Goal: Task Accomplishment & Management: Manage account settings

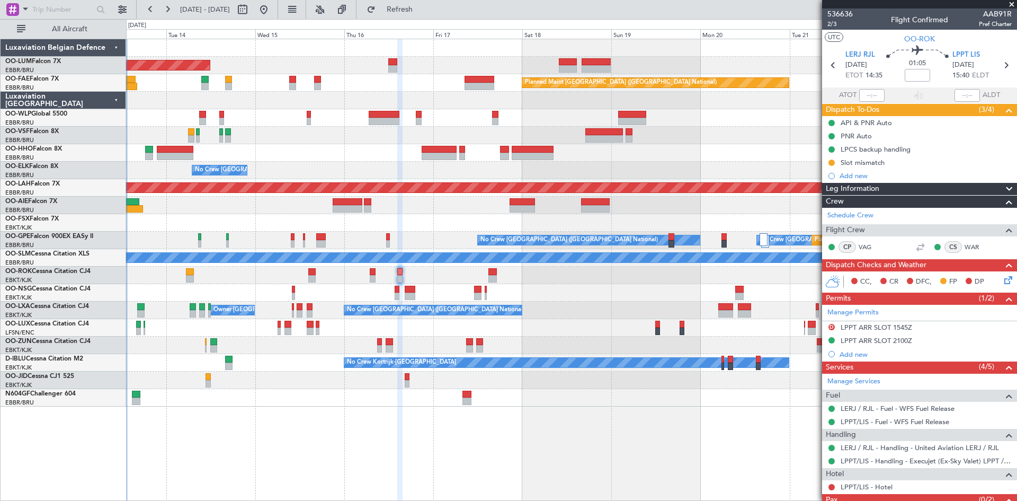
click at [558, 451] on div "AOG Maint [GEOGRAPHIC_DATA] Planned Maint [GEOGRAPHIC_DATA] ([GEOGRAPHIC_DATA])…" at bounding box center [571, 270] width 891 height 462
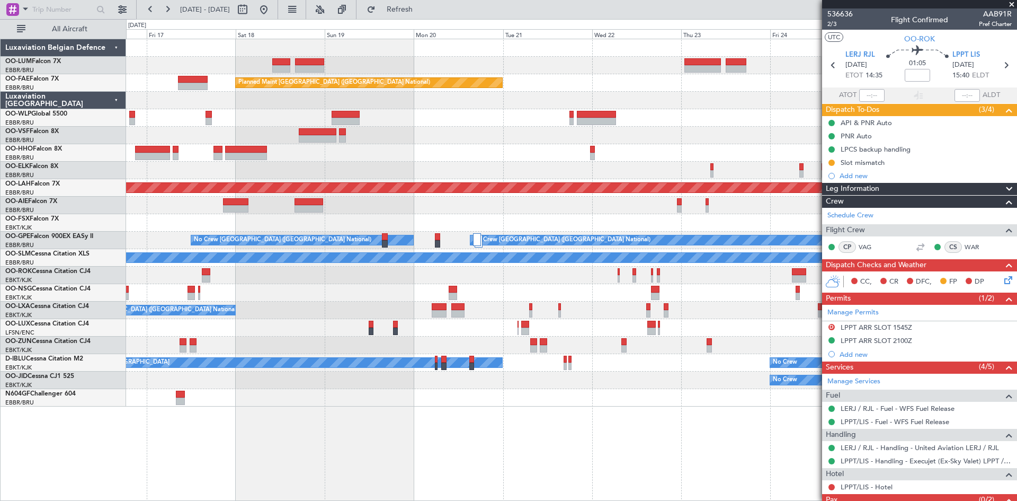
click at [251, 430] on div "Owner Melsbroek Air Base Planned Maint [GEOGRAPHIC_DATA]-[GEOGRAPHIC_DATA] AOG …" at bounding box center [571, 270] width 891 height 462
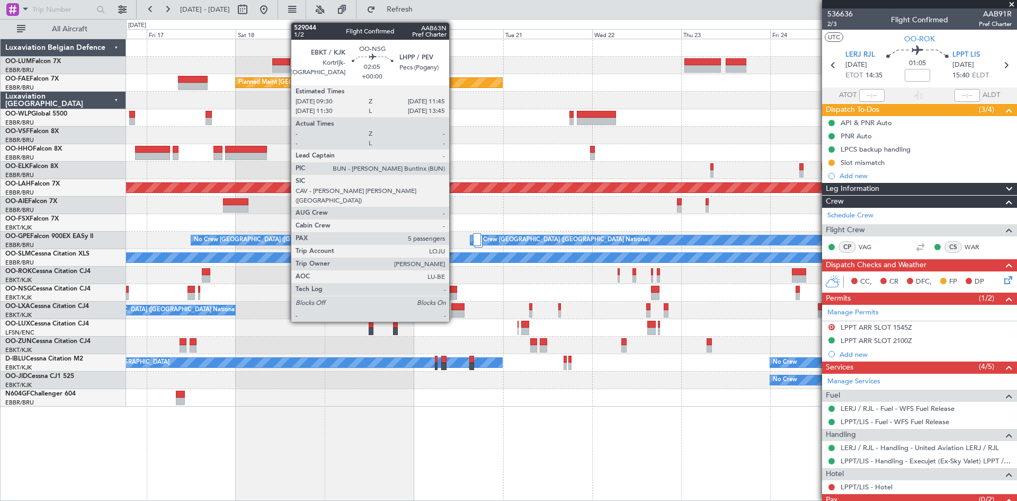
click at [454, 294] on div at bounding box center [453, 295] width 8 height 7
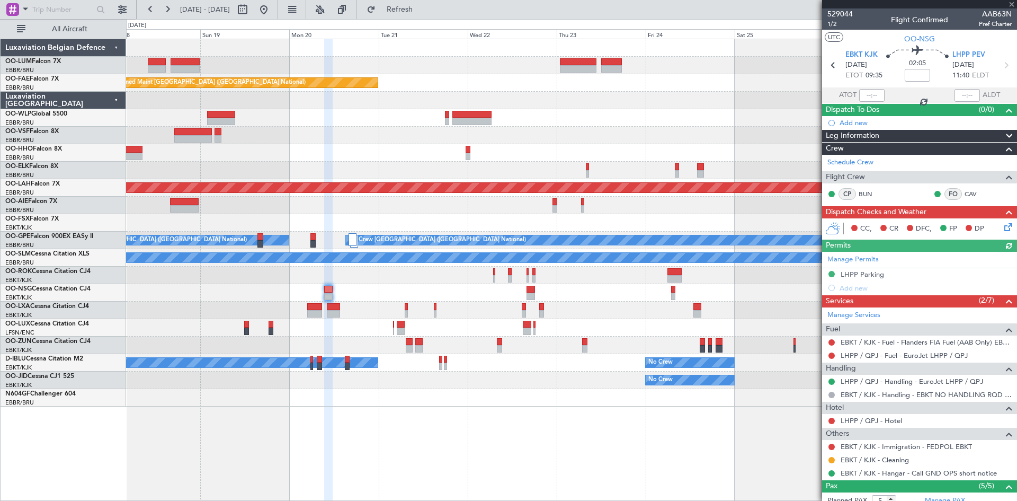
click at [449, 420] on div "Owner Melsbroek Air Base Planned Maint [GEOGRAPHIC_DATA]-[GEOGRAPHIC_DATA] Owne…" at bounding box center [571, 270] width 891 height 462
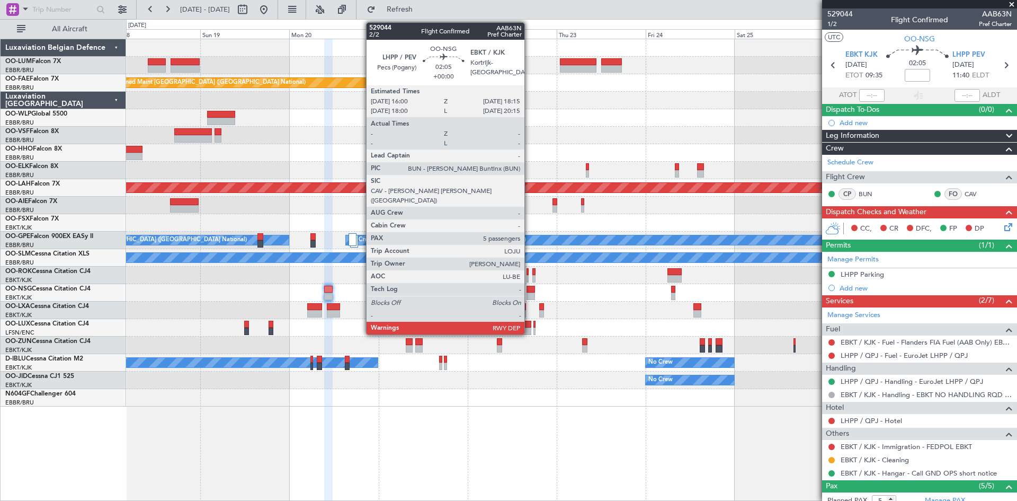
click at [530, 287] on div at bounding box center [531, 289] width 8 height 7
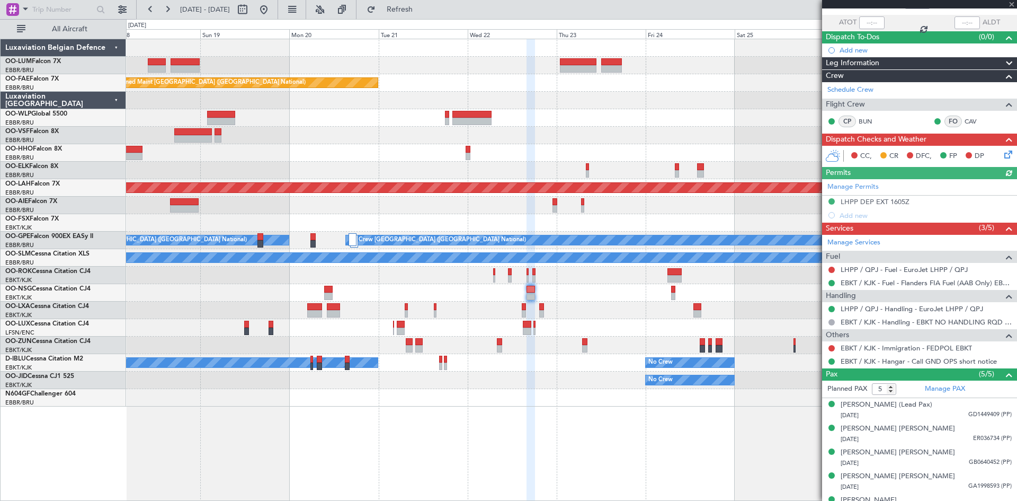
scroll to position [88, 0]
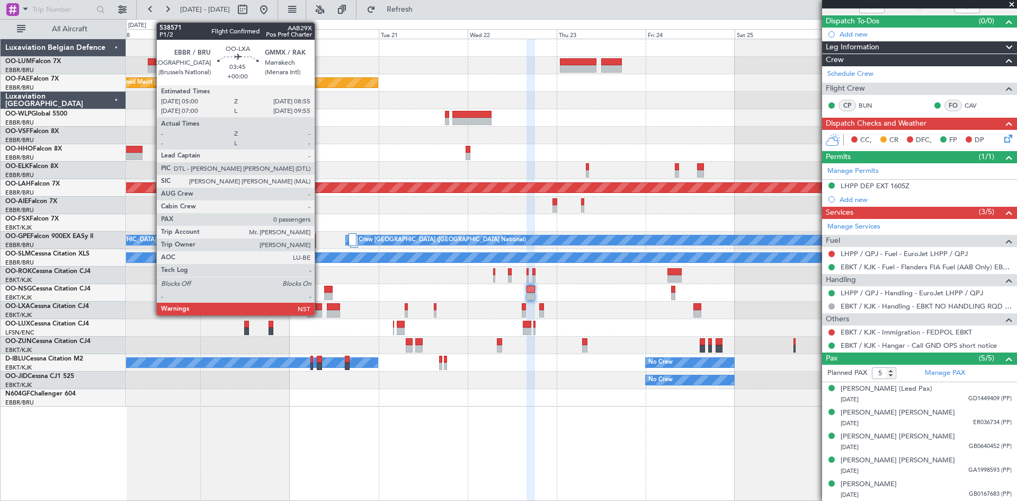
click at [320, 313] on div at bounding box center [314, 313] width 15 height 7
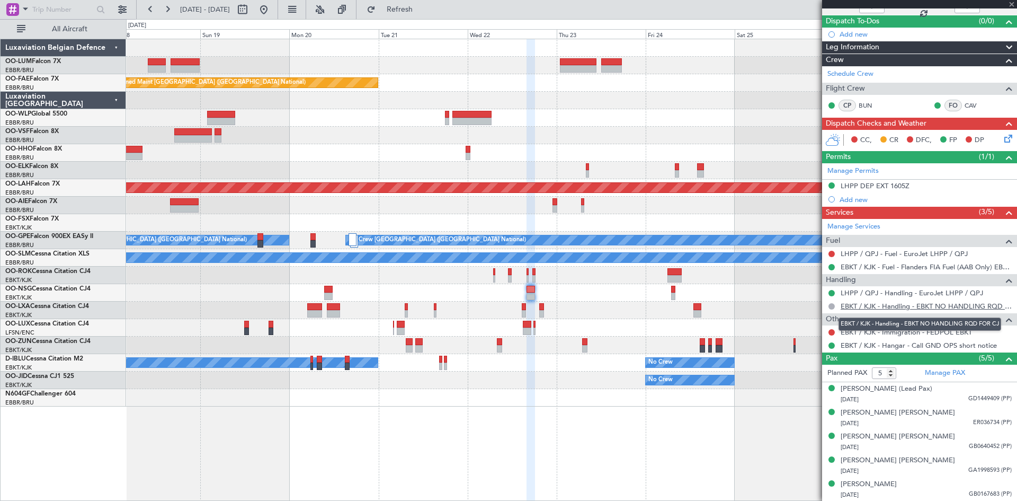
type input "0"
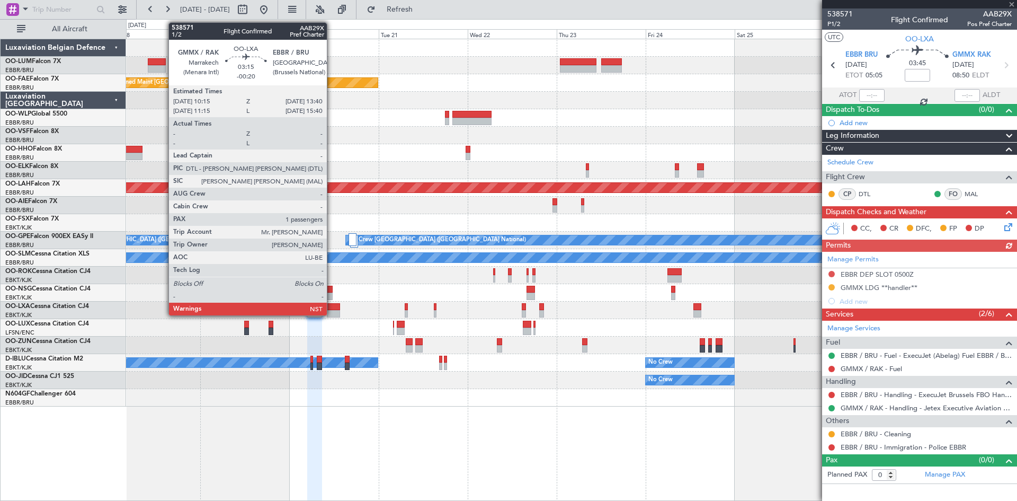
click at [332, 311] on div at bounding box center [333, 313] width 13 height 7
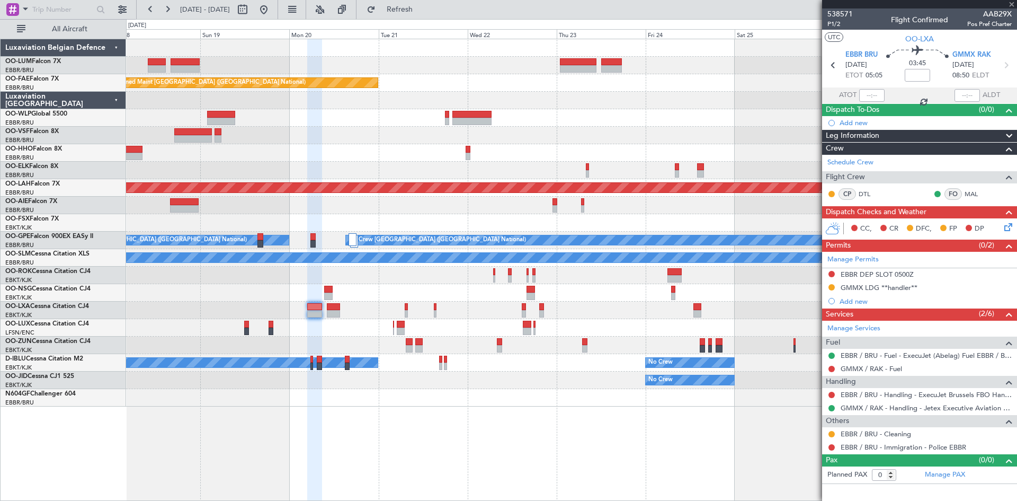
type input "-00:20"
type input "1"
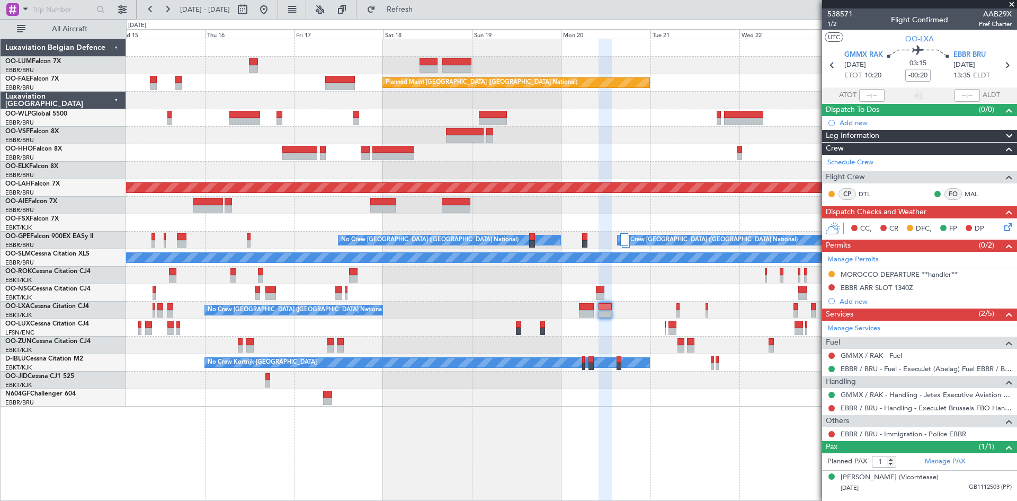
click at [718, 316] on div "Owner Melsbroek Air Base Planned Maint [GEOGRAPHIC_DATA]-[GEOGRAPHIC_DATA] AOG …" at bounding box center [571, 222] width 891 height 367
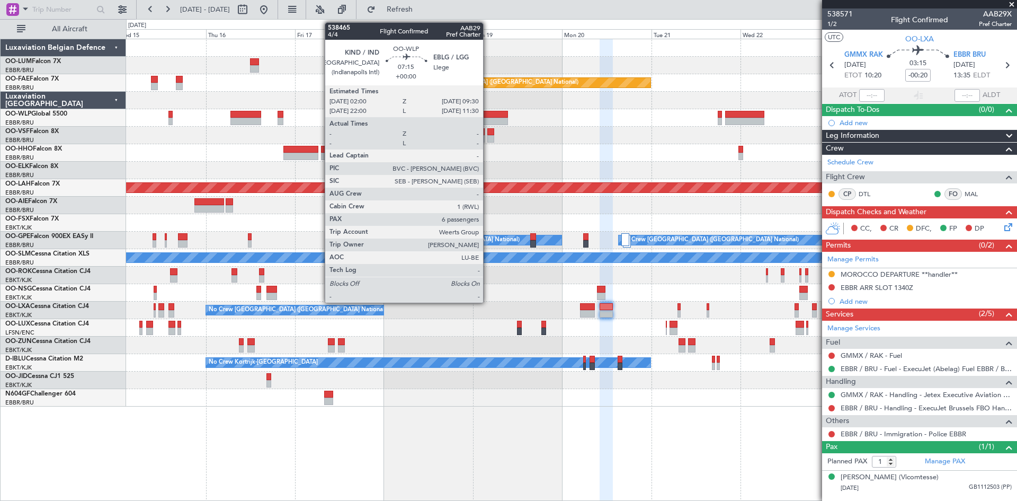
click at [488, 119] on div at bounding box center [494, 121] width 28 height 7
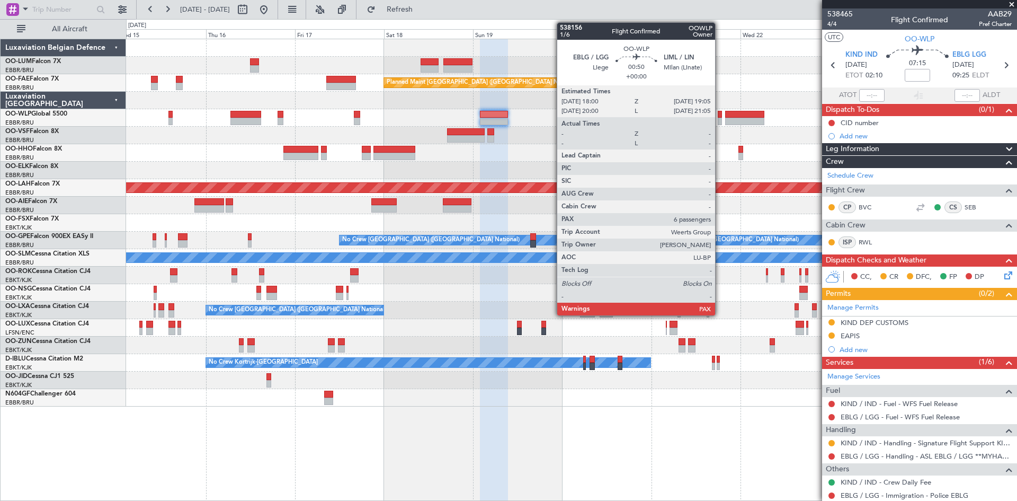
click at [720, 114] on div at bounding box center [720, 114] width 4 height 7
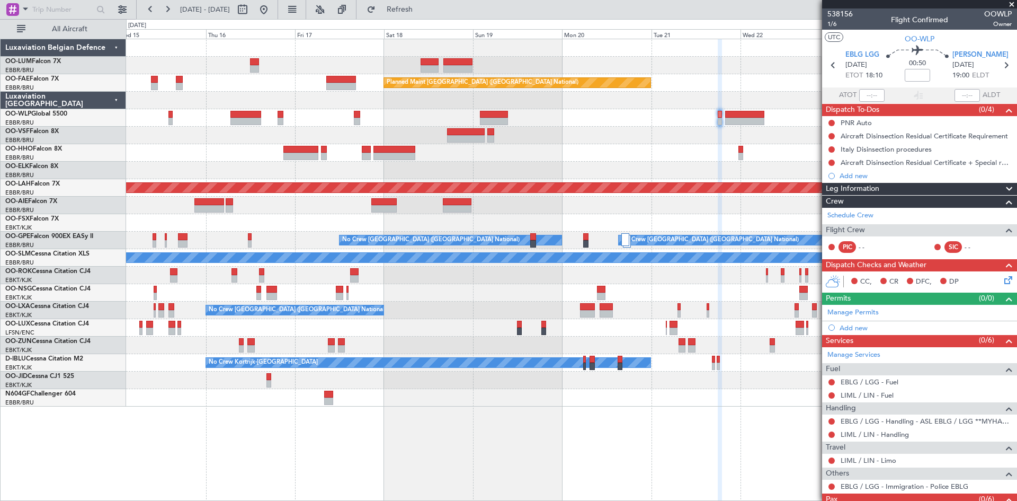
drag, startPoint x: 832, startPoint y: 420, endPoint x: 832, endPoint y: 427, distance: 6.9
click at [832, 420] on button at bounding box center [832, 421] width 6 height 6
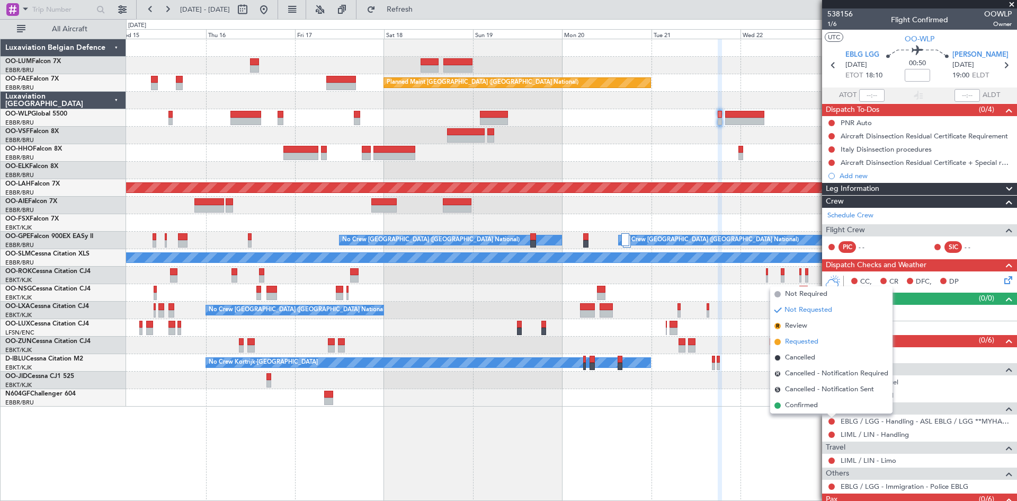
click at [805, 341] on span "Requested" at bounding box center [801, 341] width 33 height 11
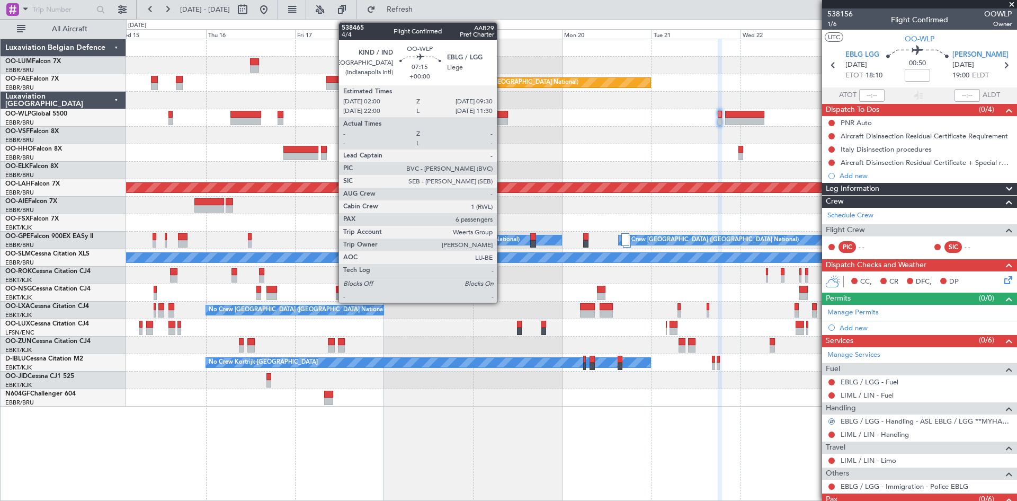
click at [502, 111] on div at bounding box center [494, 114] width 28 height 7
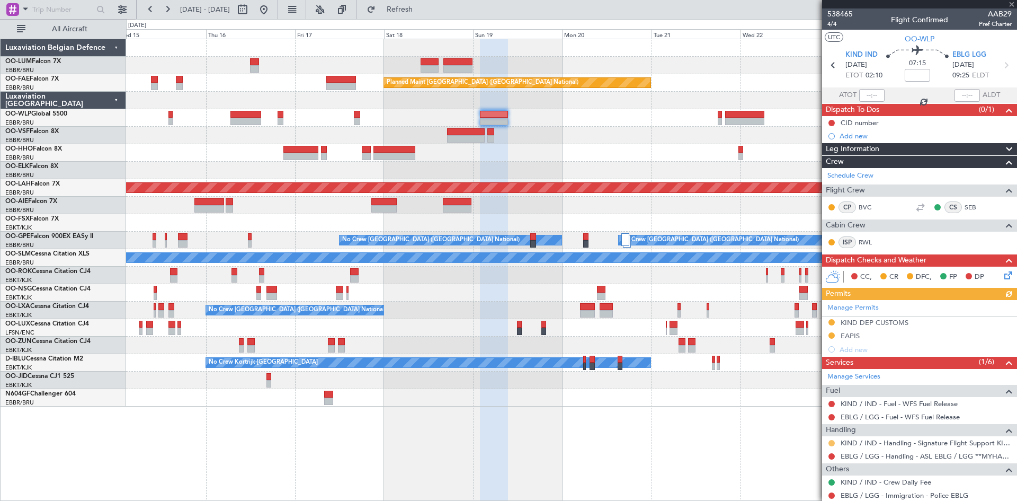
click at [833, 442] on button at bounding box center [832, 443] width 6 height 6
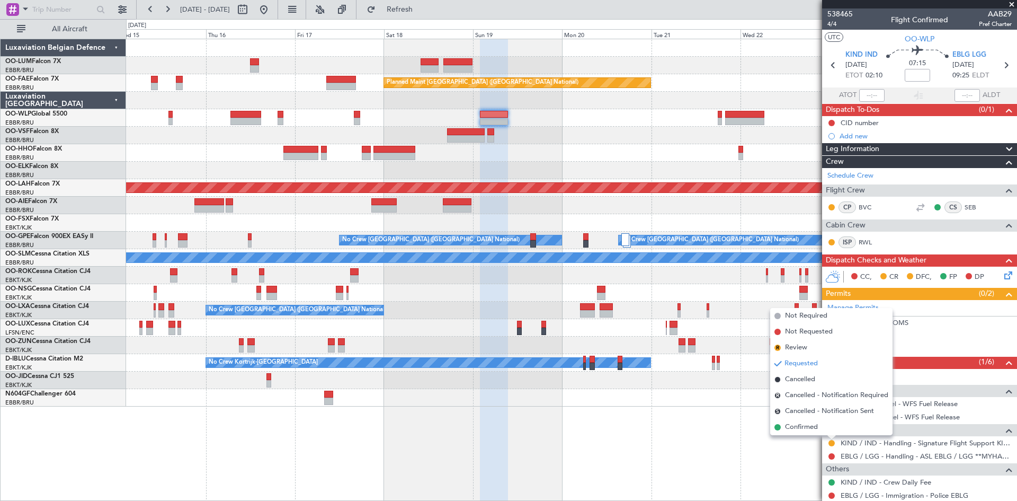
click at [835, 454] on div at bounding box center [832, 456] width 8 height 8
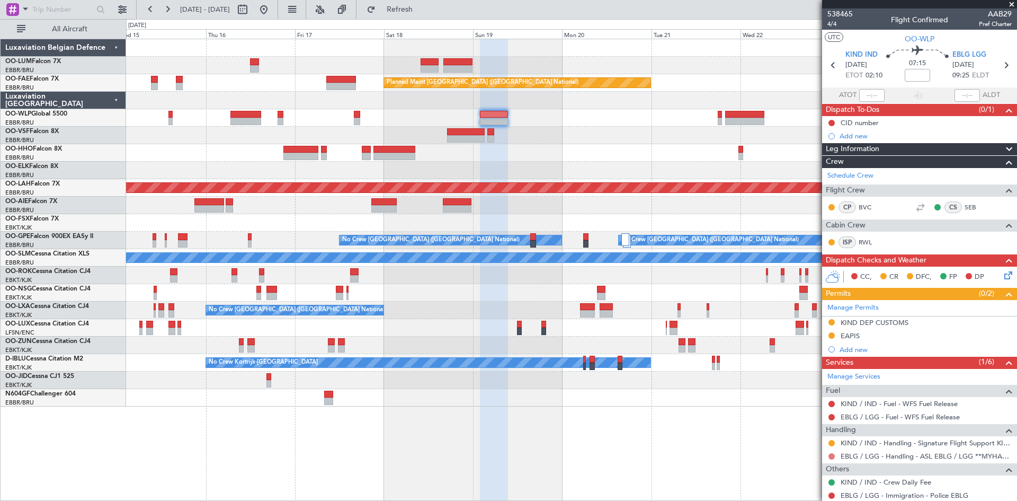
click at [832, 455] on button at bounding box center [832, 456] width 6 height 6
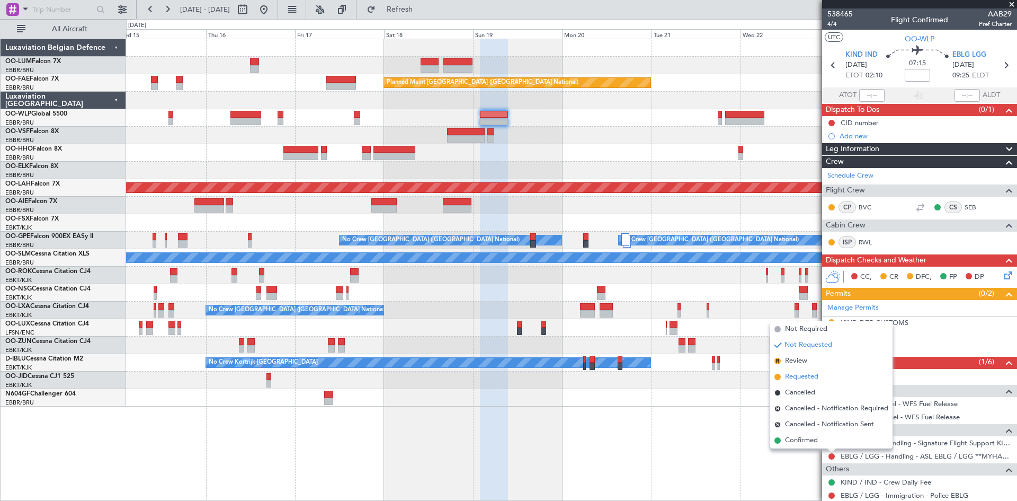
click at [806, 374] on span "Requested" at bounding box center [801, 376] width 33 height 11
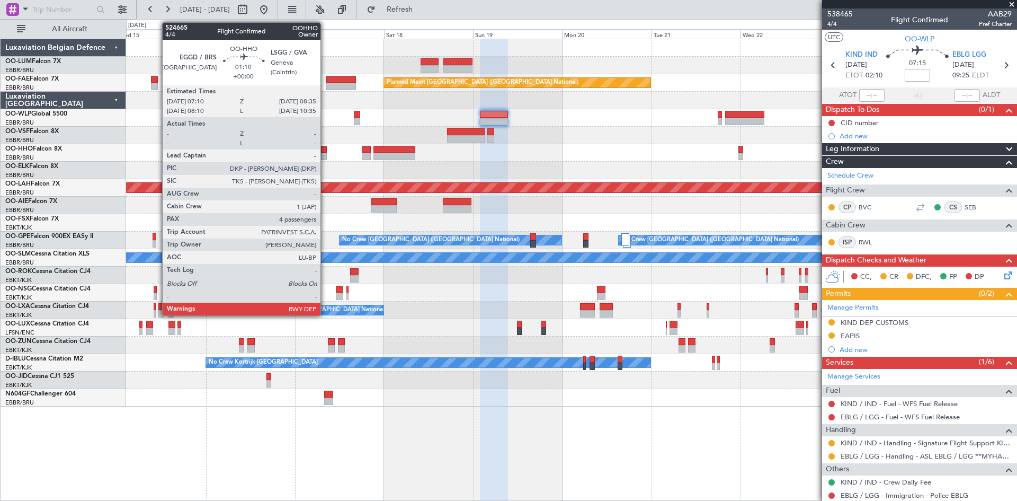
click at [325, 150] on div at bounding box center [323, 149] width 5 height 7
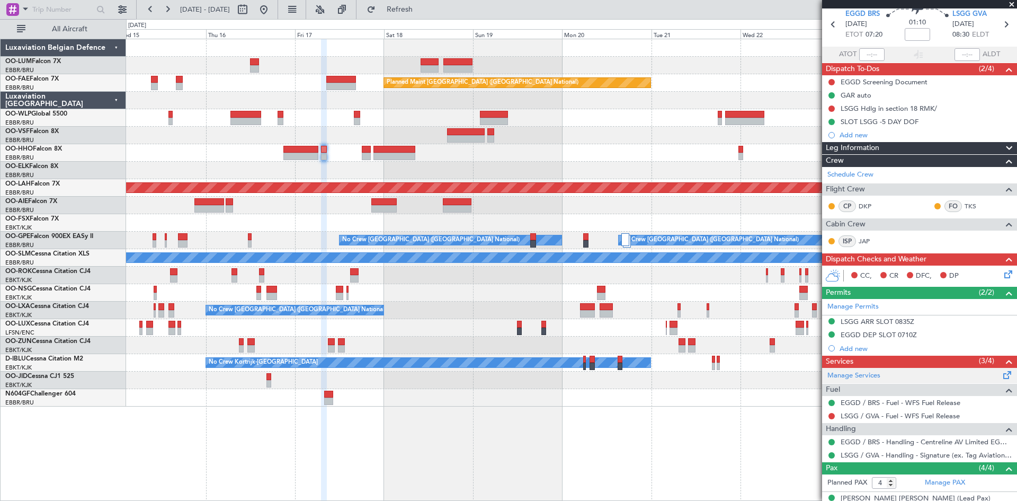
scroll to position [127, 0]
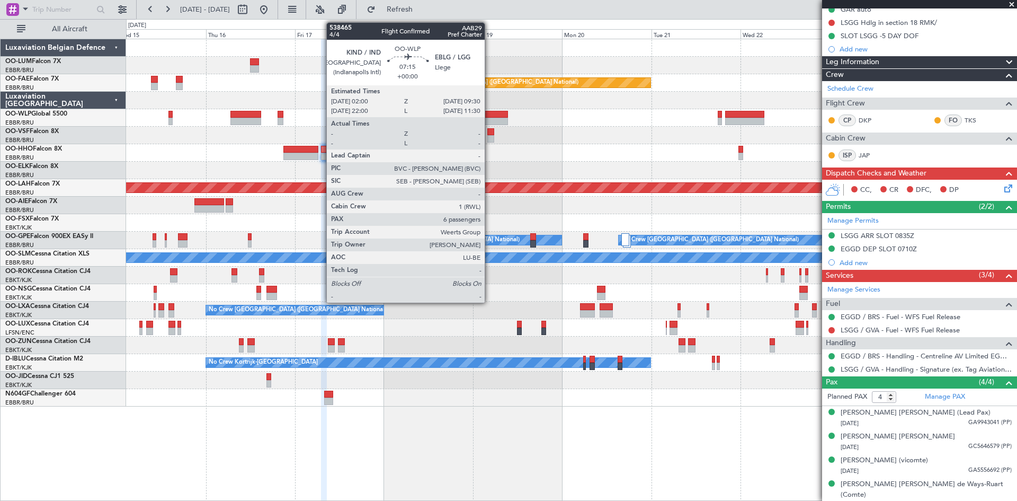
click at [490, 118] on div at bounding box center [494, 121] width 28 height 7
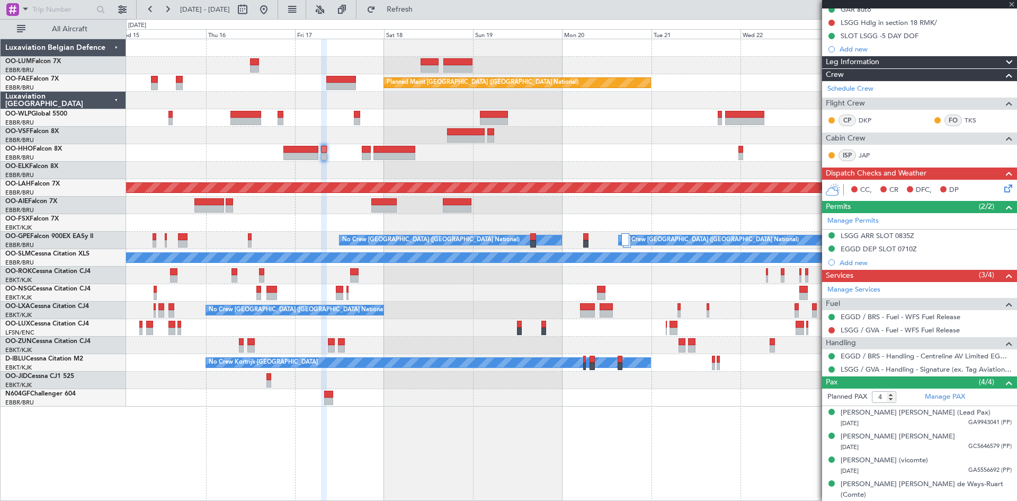
type input "6"
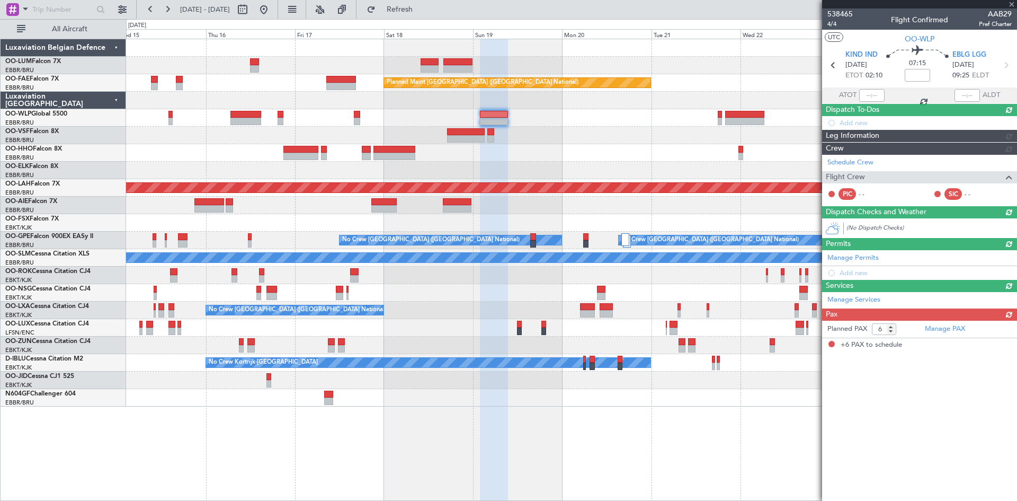
scroll to position [0, 0]
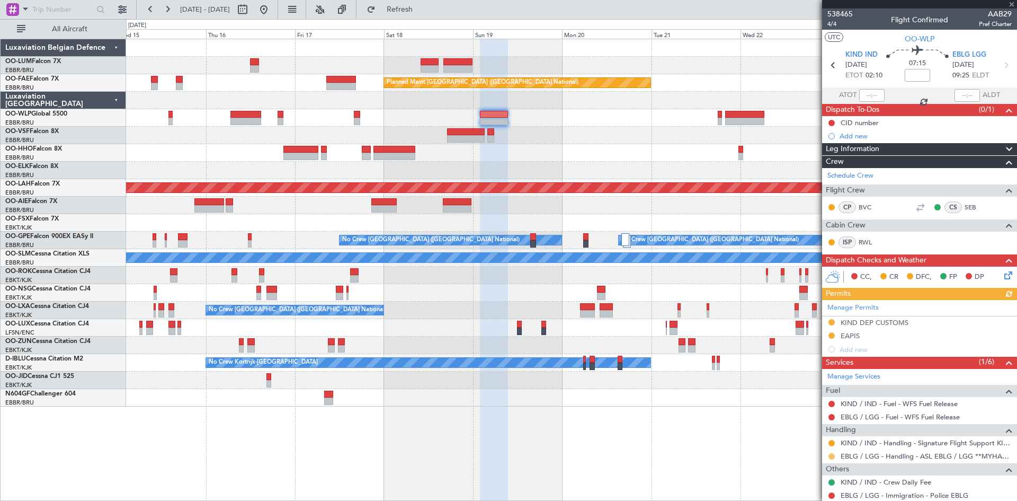
click at [832, 457] on button at bounding box center [832, 456] width 6 height 6
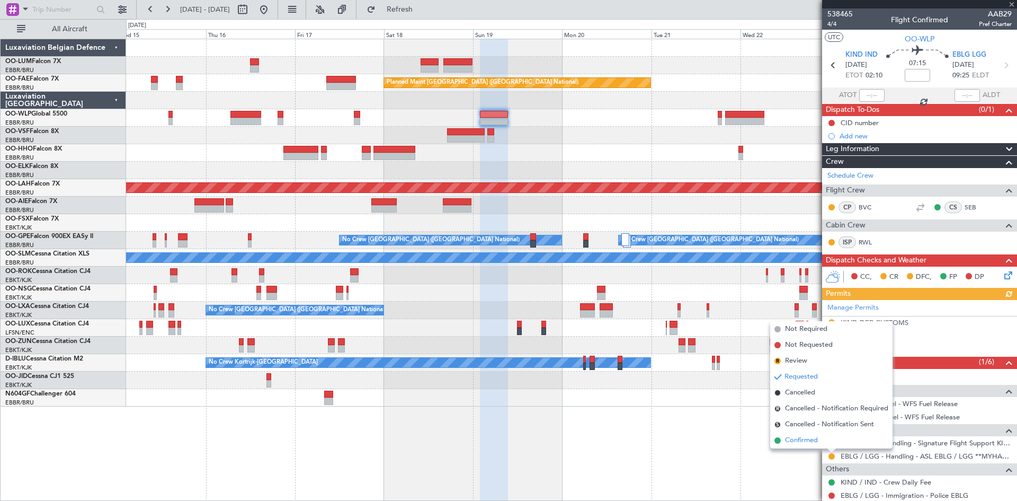
click at [824, 442] on li "Confirmed" at bounding box center [831, 440] width 122 height 16
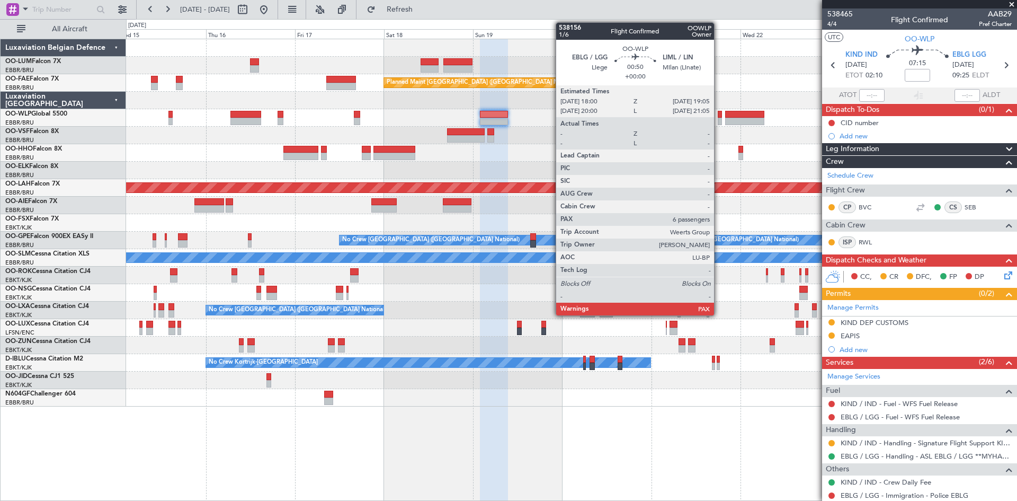
click at [719, 114] on div at bounding box center [720, 114] width 4 height 7
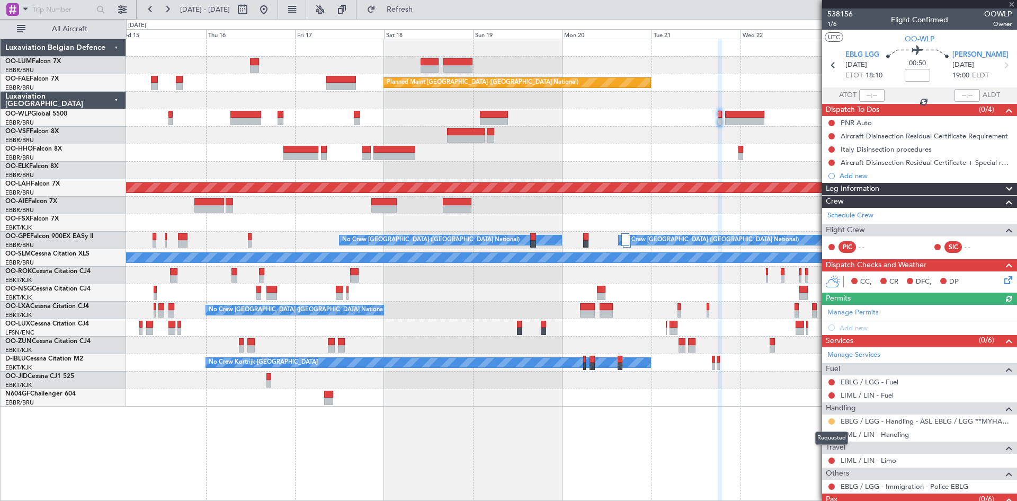
click at [830, 421] on button at bounding box center [832, 421] width 6 height 6
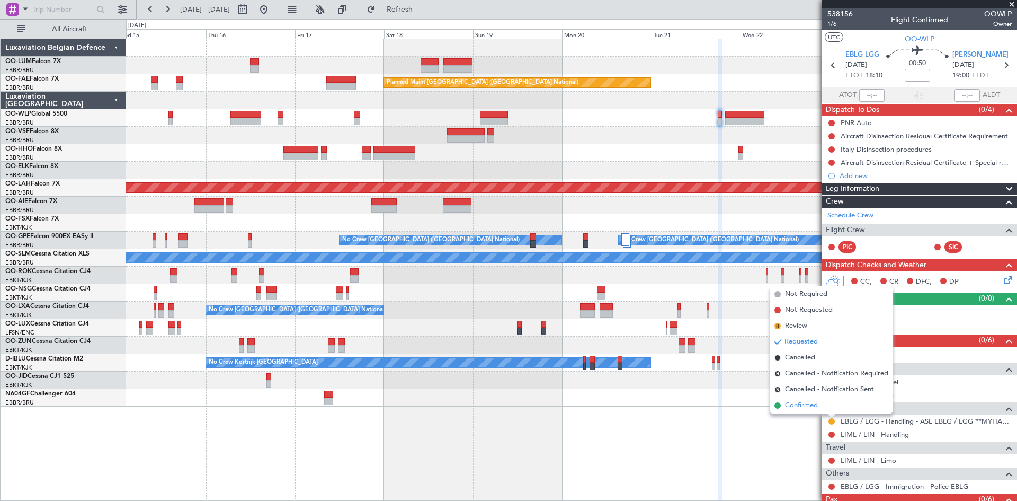
click at [813, 406] on span "Confirmed" at bounding box center [801, 405] width 33 height 11
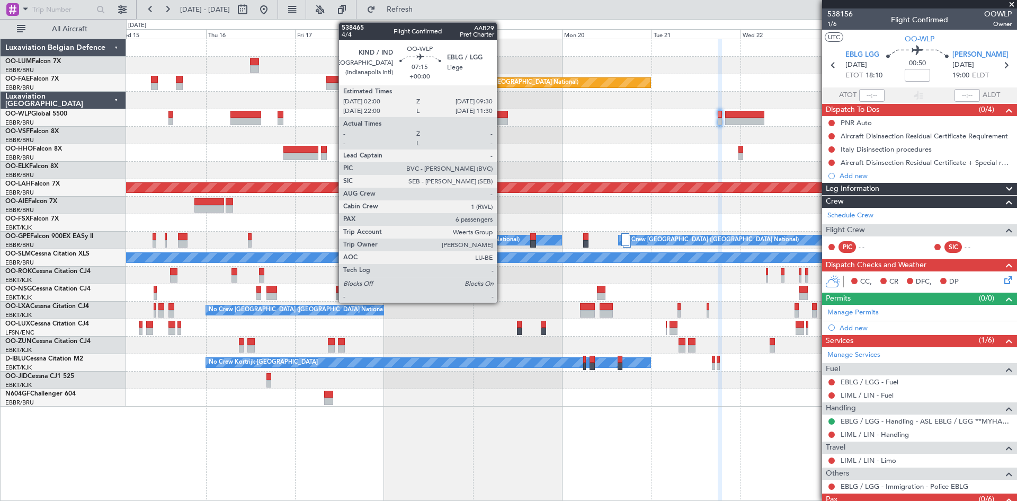
click at [502, 117] on div at bounding box center [494, 114] width 28 height 7
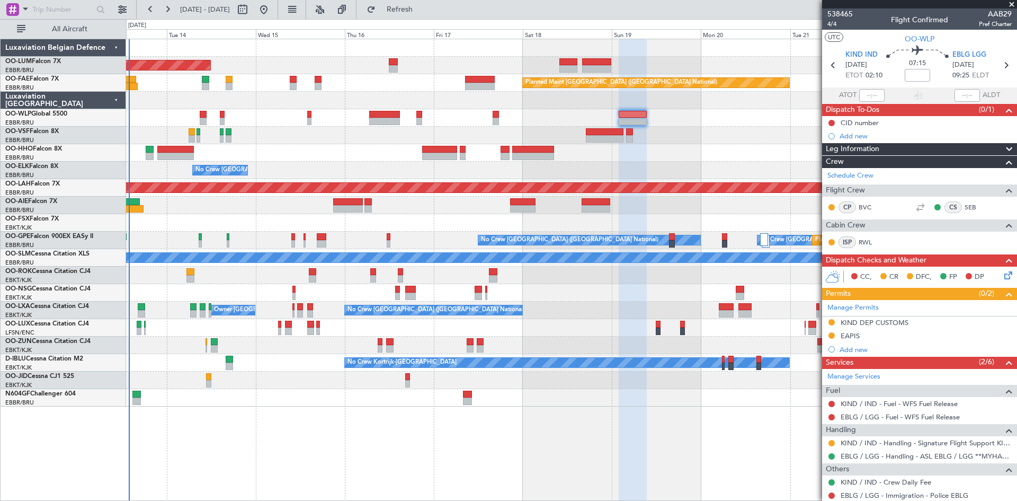
click at [166, 345] on div "AOG Maint [GEOGRAPHIC_DATA] Planned Maint [GEOGRAPHIC_DATA] ([GEOGRAPHIC_DATA])…" at bounding box center [571, 222] width 891 height 367
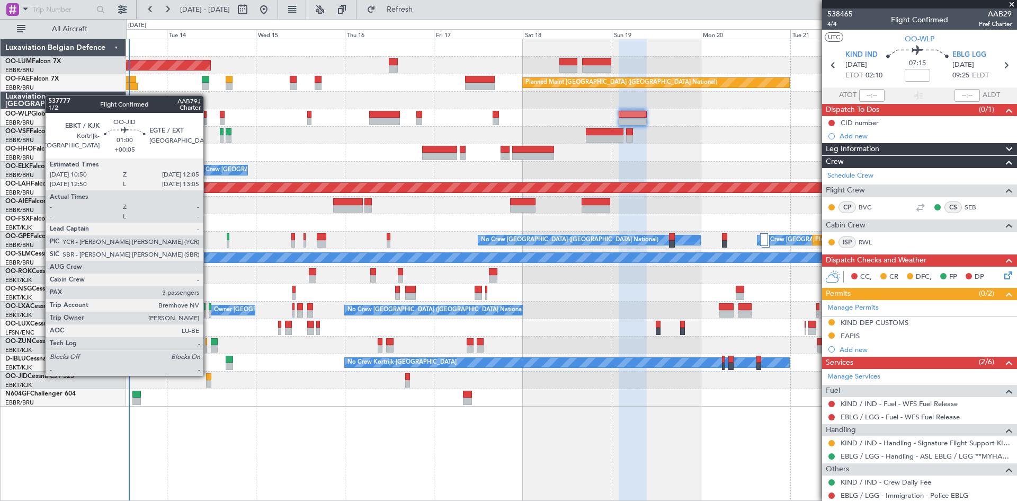
click at [208, 375] on div at bounding box center [208, 376] width 5 height 7
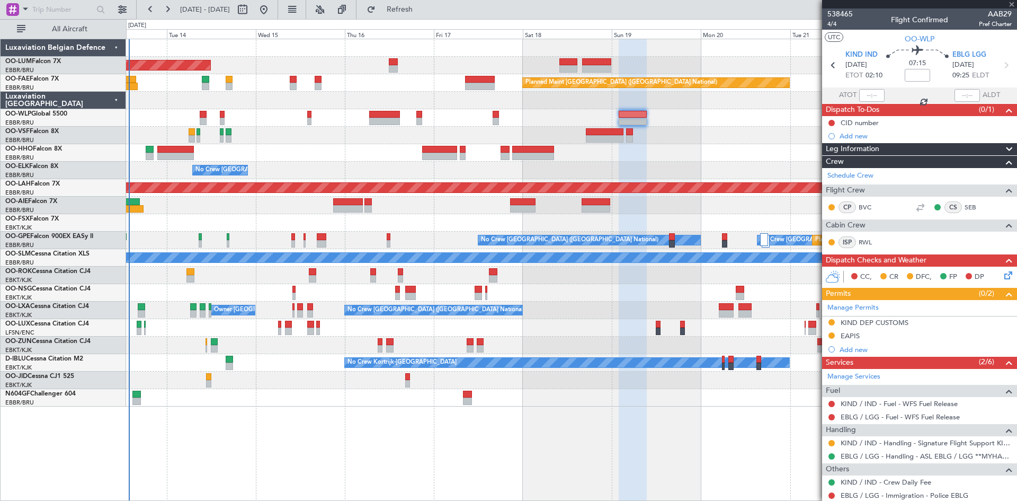
type input "+00:05"
type input "3"
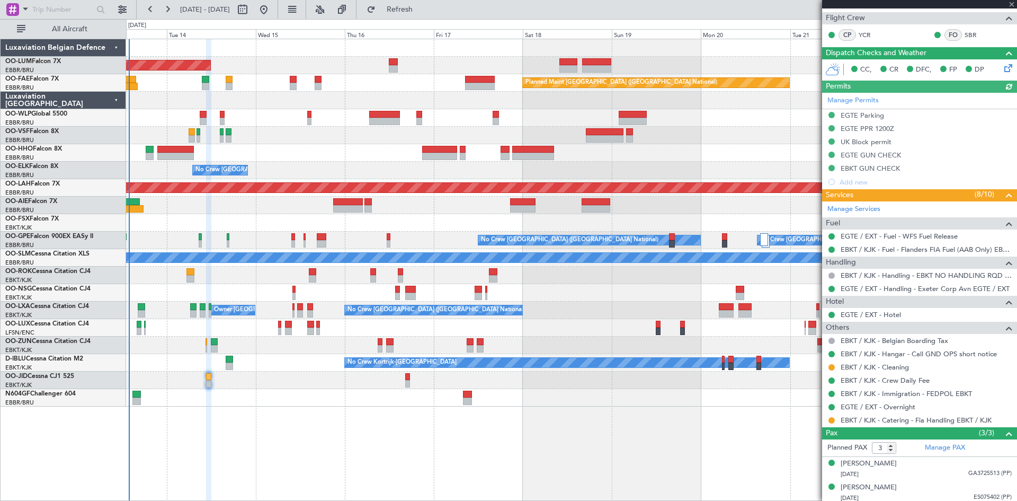
scroll to position [239, 0]
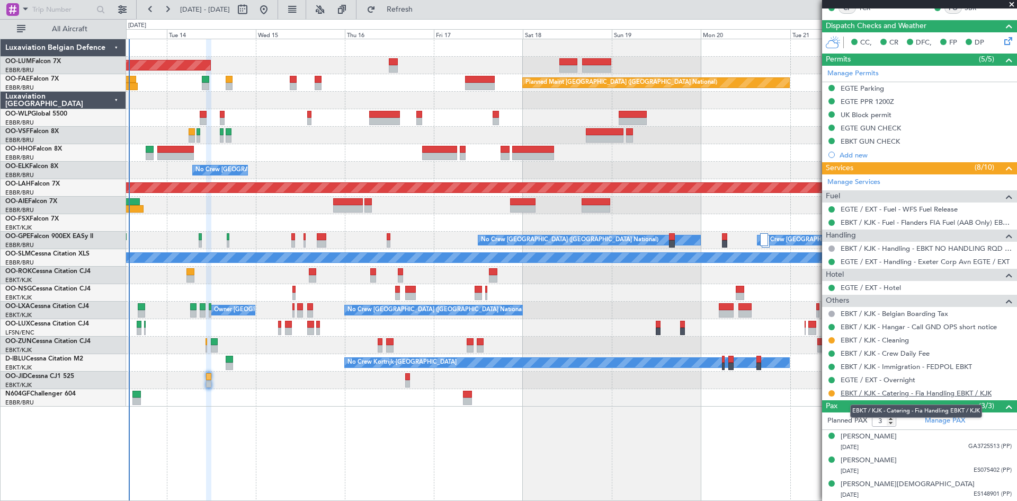
click at [901, 395] on link "EBKT / KJK - Catering - Fia Handling EBKT / KJK" at bounding box center [916, 392] width 151 height 9
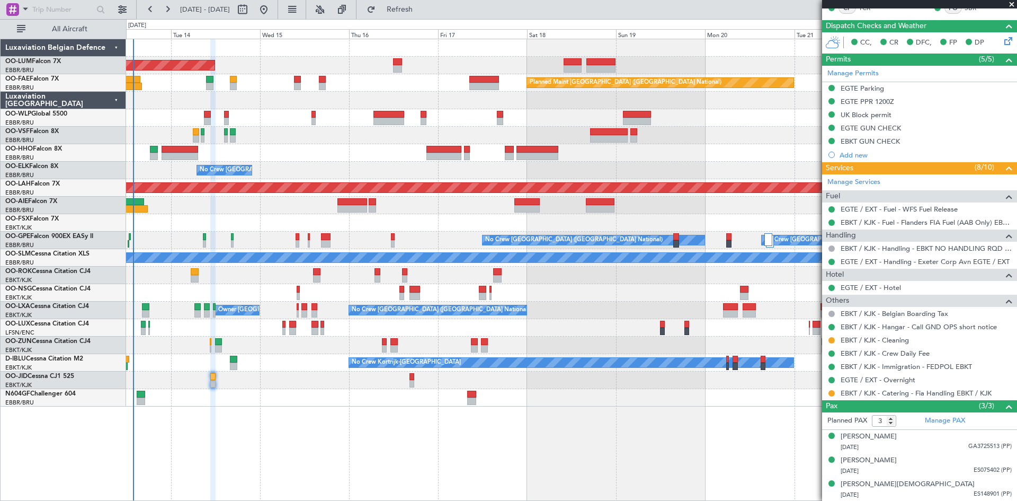
click at [259, 388] on div "AOG Maint [GEOGRAPHIC_DATA] Planned Maint [GEOGRAPHIC_DATA] ([GEOGRAPHIC_DATA])…" at bounding box center [571, 222] width 891 height 367
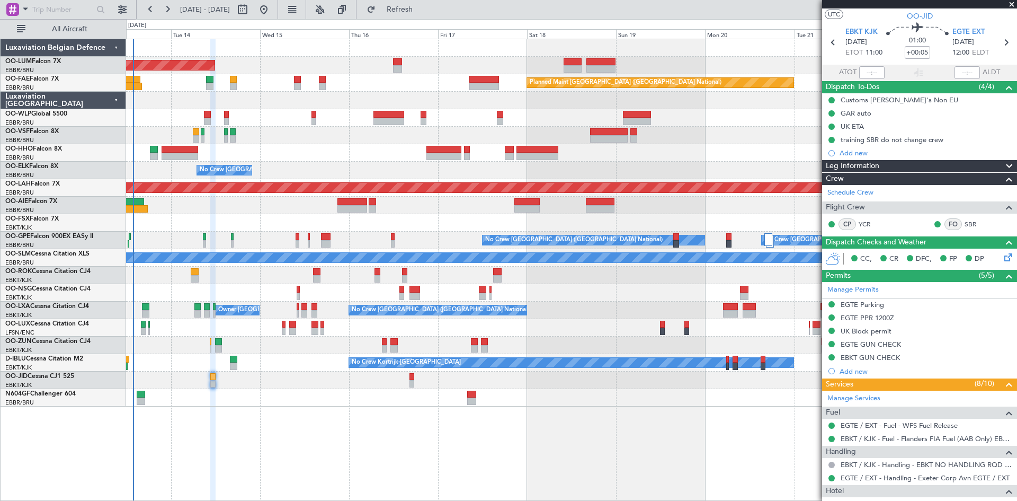
scroll to position [0, 0]
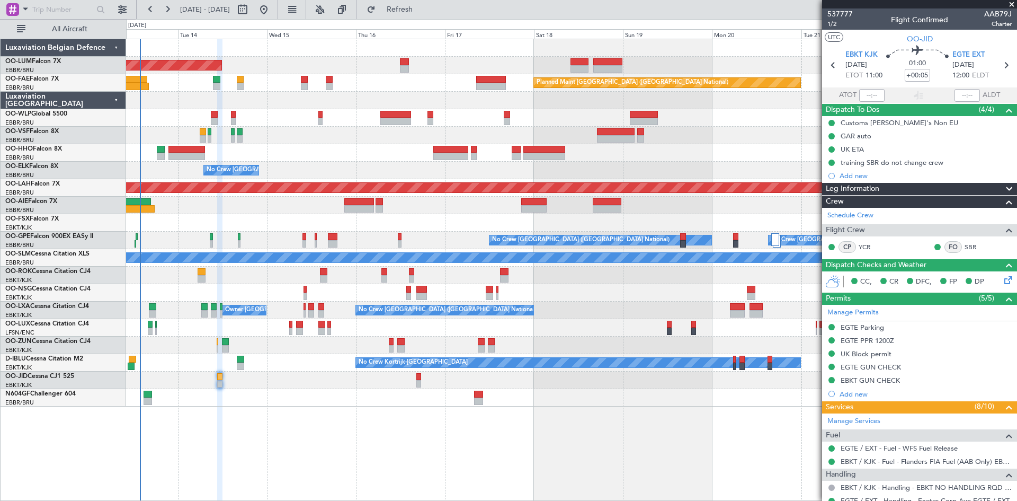
click at [265, 406] on div "AOG Maint [GEOGRAPHIC_DATA] Planned Maint [GEOGRAPHIC_DATA] ([GEOGRAPHIC_DATA])…" at bounding box center [571, 270] width 891 height 462
click at [266, 406] on div "AOG Maint [GEOGRAPHIC_DATA] Planned Maint [GEOGRAPHIC_DATA] ([GEOGRAPHIC_DATA])…" at bounding box center [571, 270] width 891 height 462
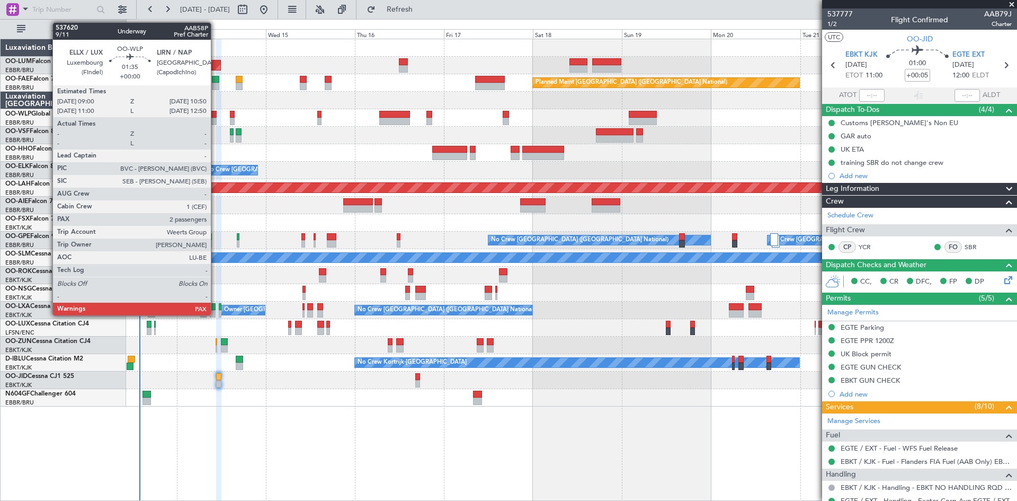
click at [216, 114] on div at bounding box center [213, 114] width 7 height 7
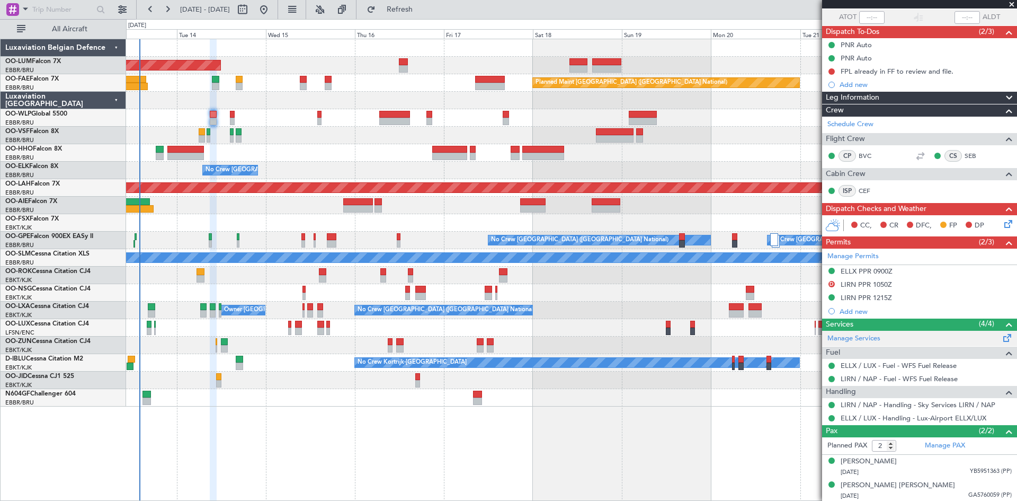
scroll to position [79, 0]
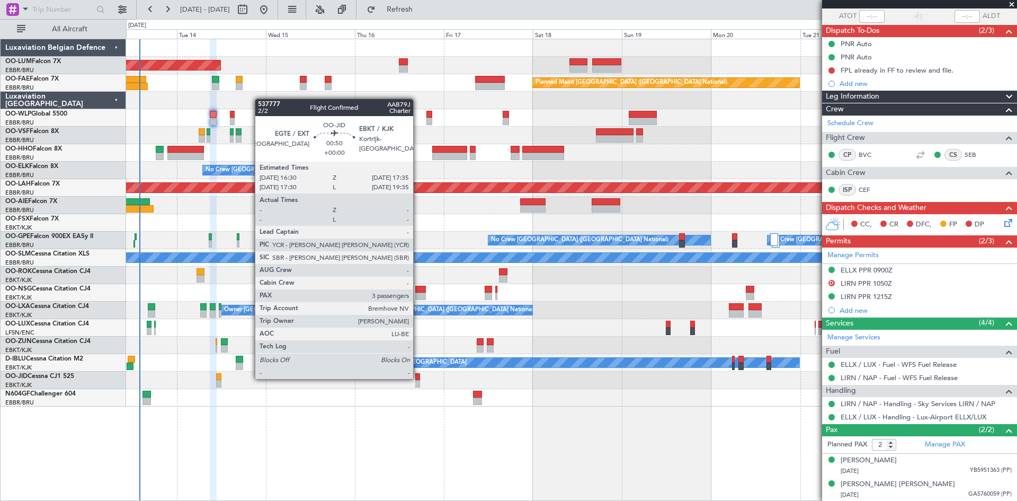
click at [418, 378] on div at bounding box center [417, 376] width 4 height 7
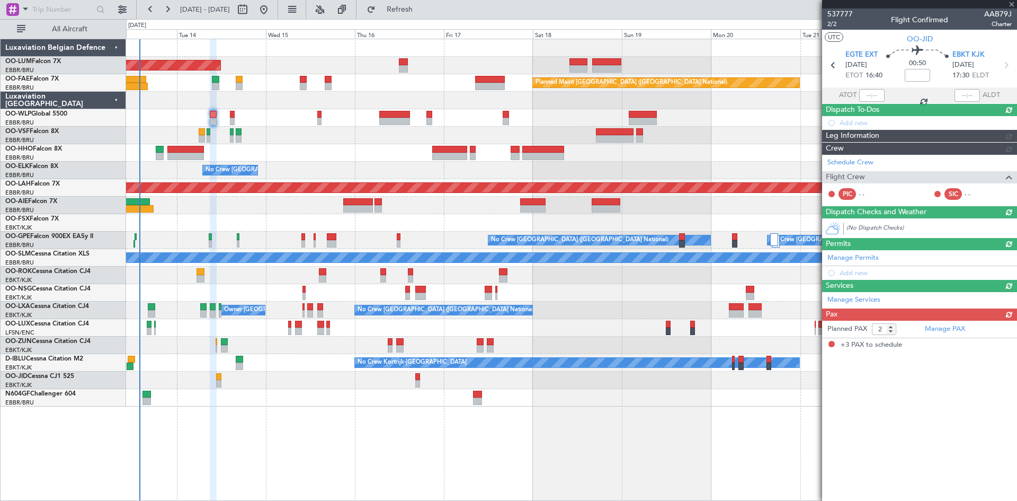
type input "3"
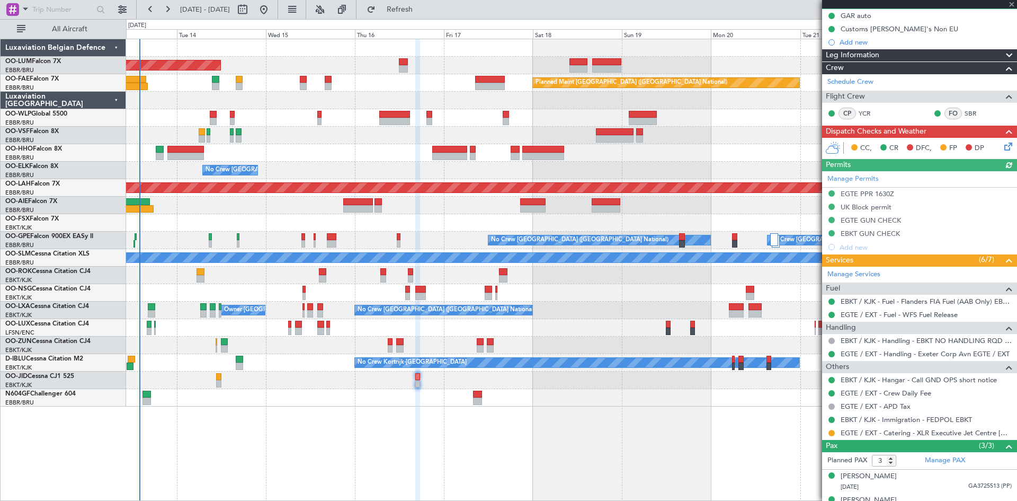
scroll to position [147, 0]
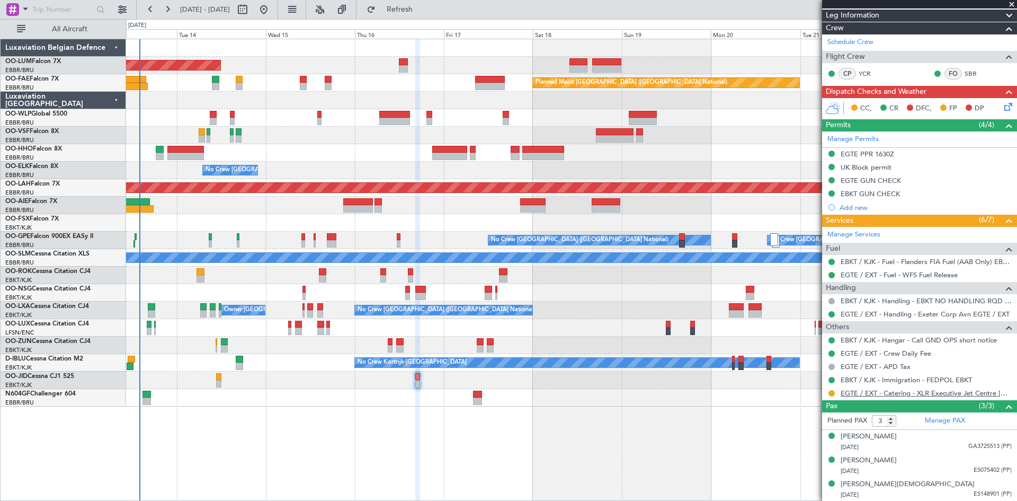
click at [870, 392] on link "EGTE / EXT - Catering - XLR Executive Jet Centre [GEOGRAPHIC_DATA] EGTE / EXT" at bounding box center [926, 392] width 171 height 9
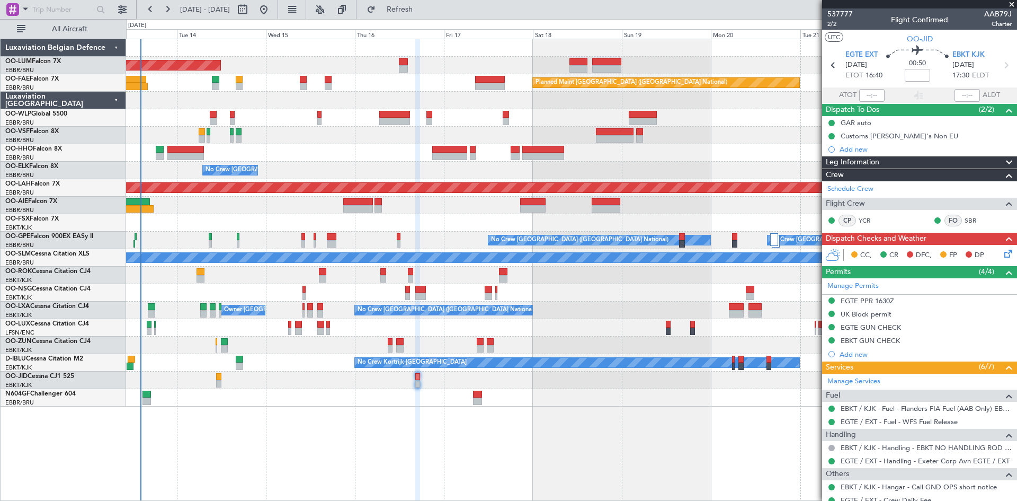
scroll to position [147, 0]
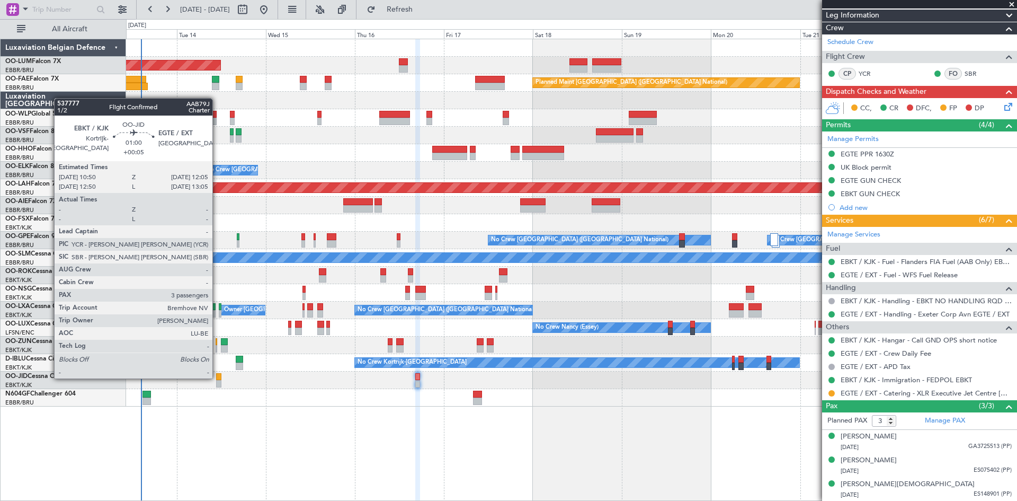
click at [217, 377] on div at bounding box center [218, 376] width 5 height 7
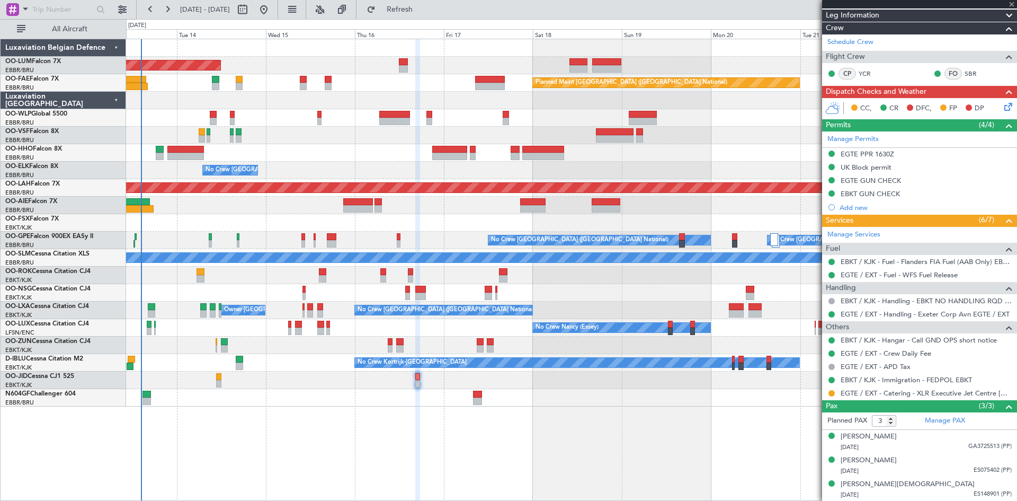
type input "+00:05"
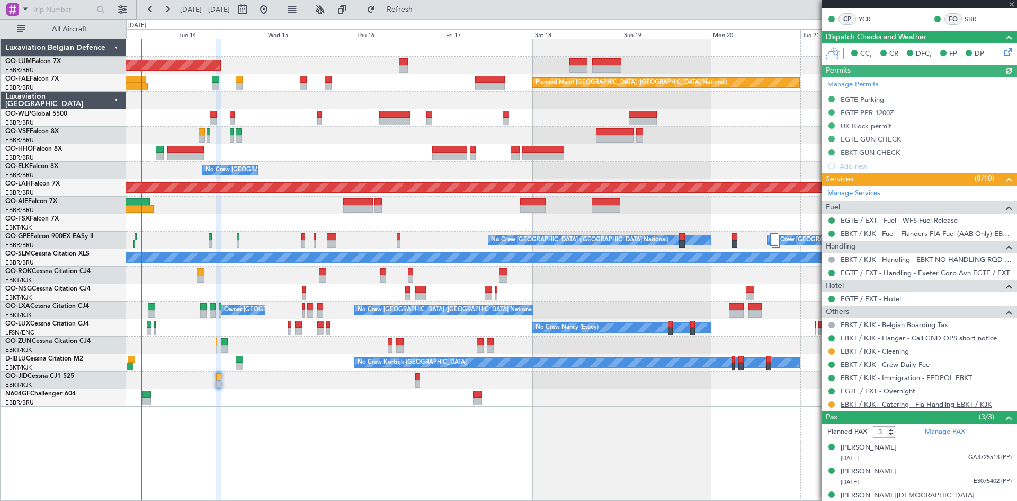
scroll to position [239, 0]
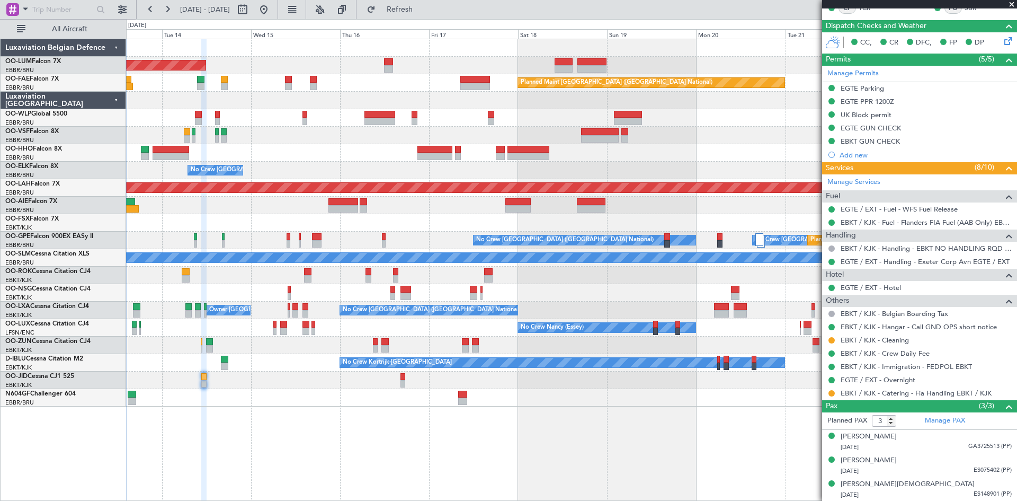
click at [323, 396] on div "AOG Maint Sibiu Planned Maint Brussels (Brussels National) Owner Melsbroek Air …" at bounding box center [571, 222] width 891 height 367
click at [832, 392] on button at bounding box center [832, 393] width 6 height 6
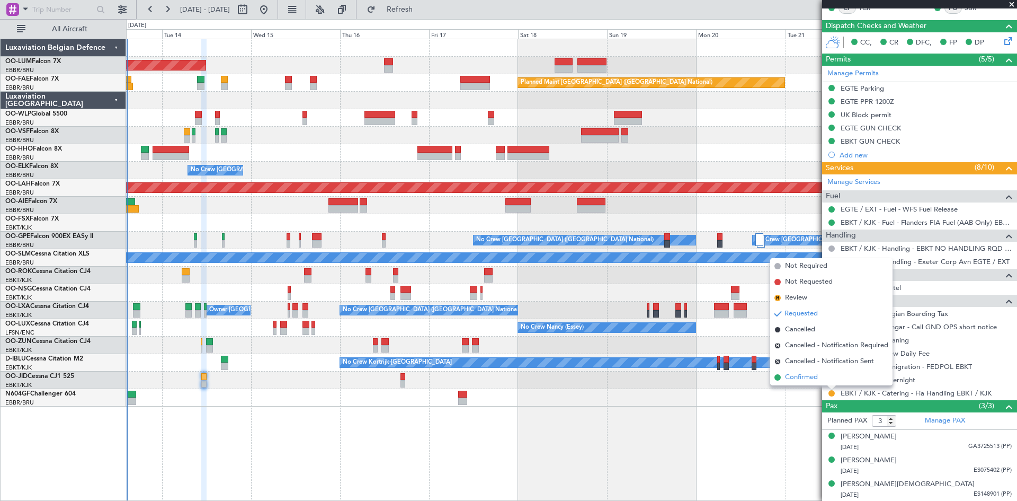
click at [819, 378] on li "Confirmed" at bounding box center [831, 377] width 122 height 16
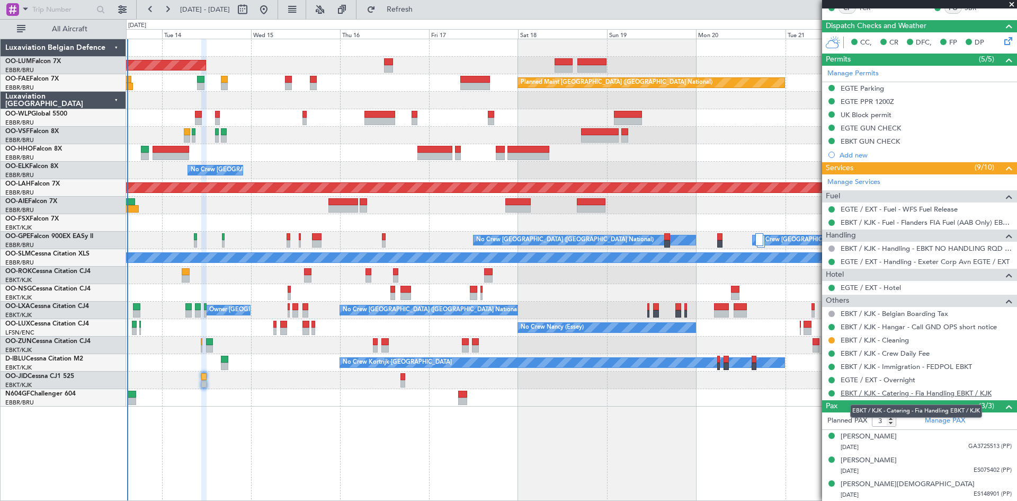
click at [894, 392] on link "EBKT / KJK - Catering - Fia Handling EBKT / KJK" at bounding box center [916, 392] width 151 height 9
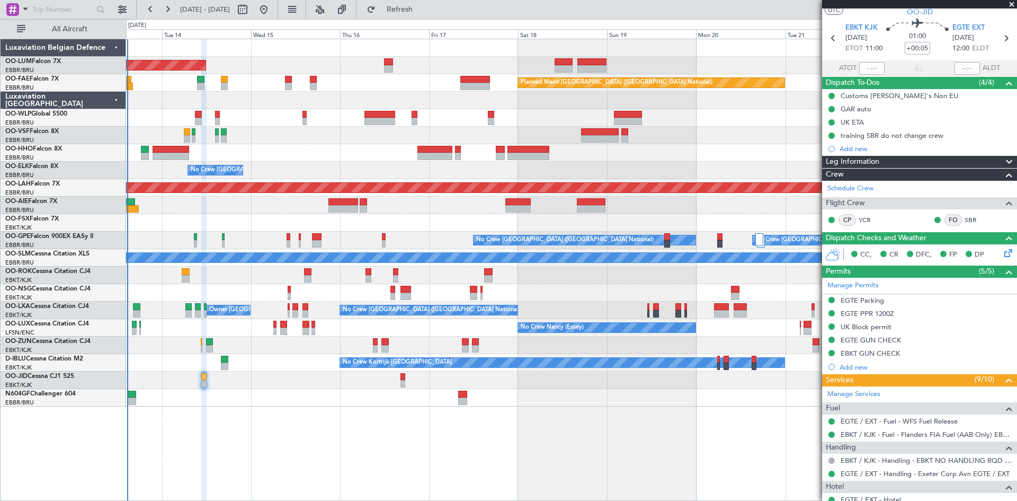
scroll to position [0, 0]
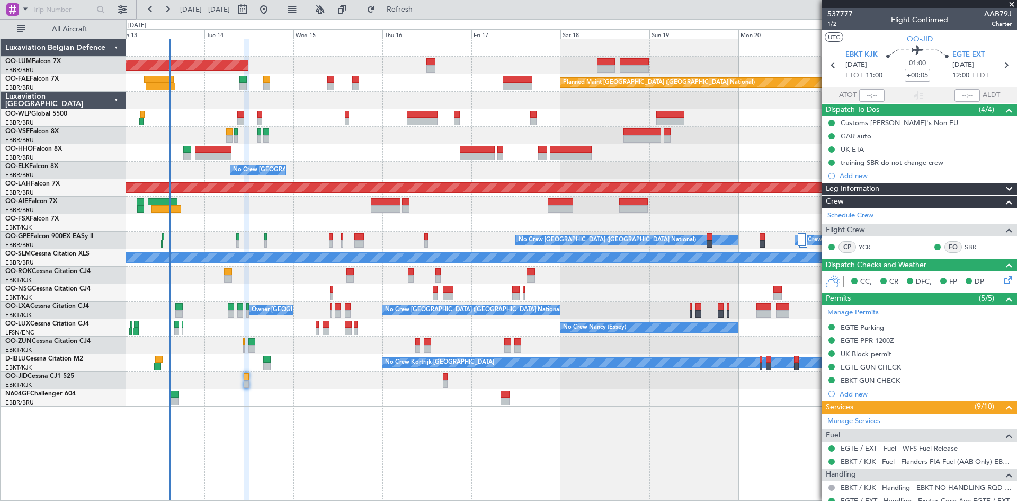
click at [269, 383] on div "No Crew" at bounding box center [571, 379] width 891 height 17
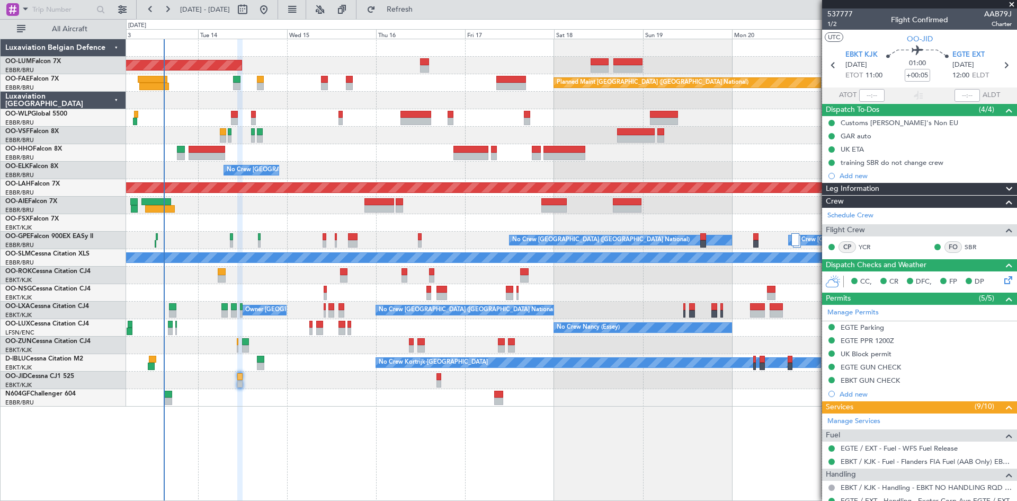
click at [643, 409] on div "AOG Maint Sibiu Planned Maint Brussels (Brussels National) Owner Melsbroek Air …" at bounding box center [571, 270] width 891 height 462
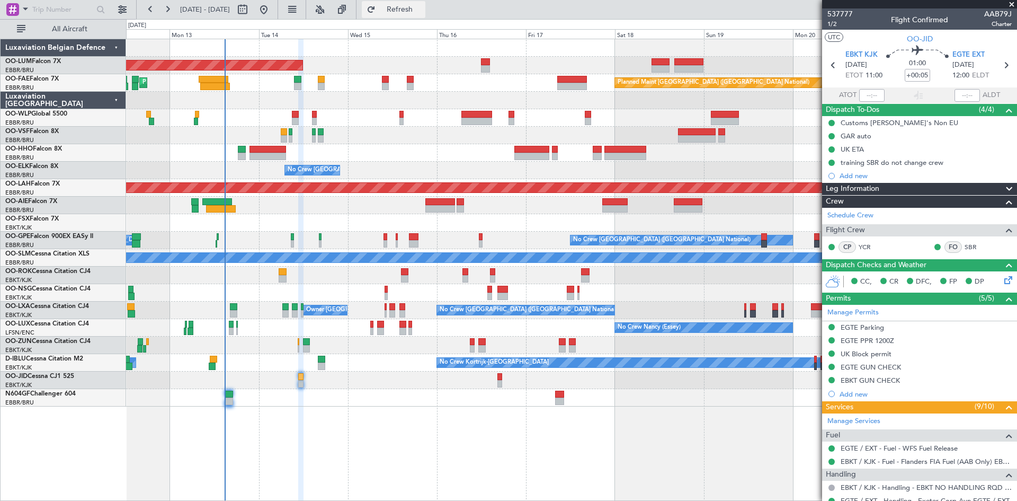
click at [422, 10] on span "Refresh" at bounding box center [400, 9] width 45 height 7
